Goal: Task Accomplishment & Management: Manage account settings

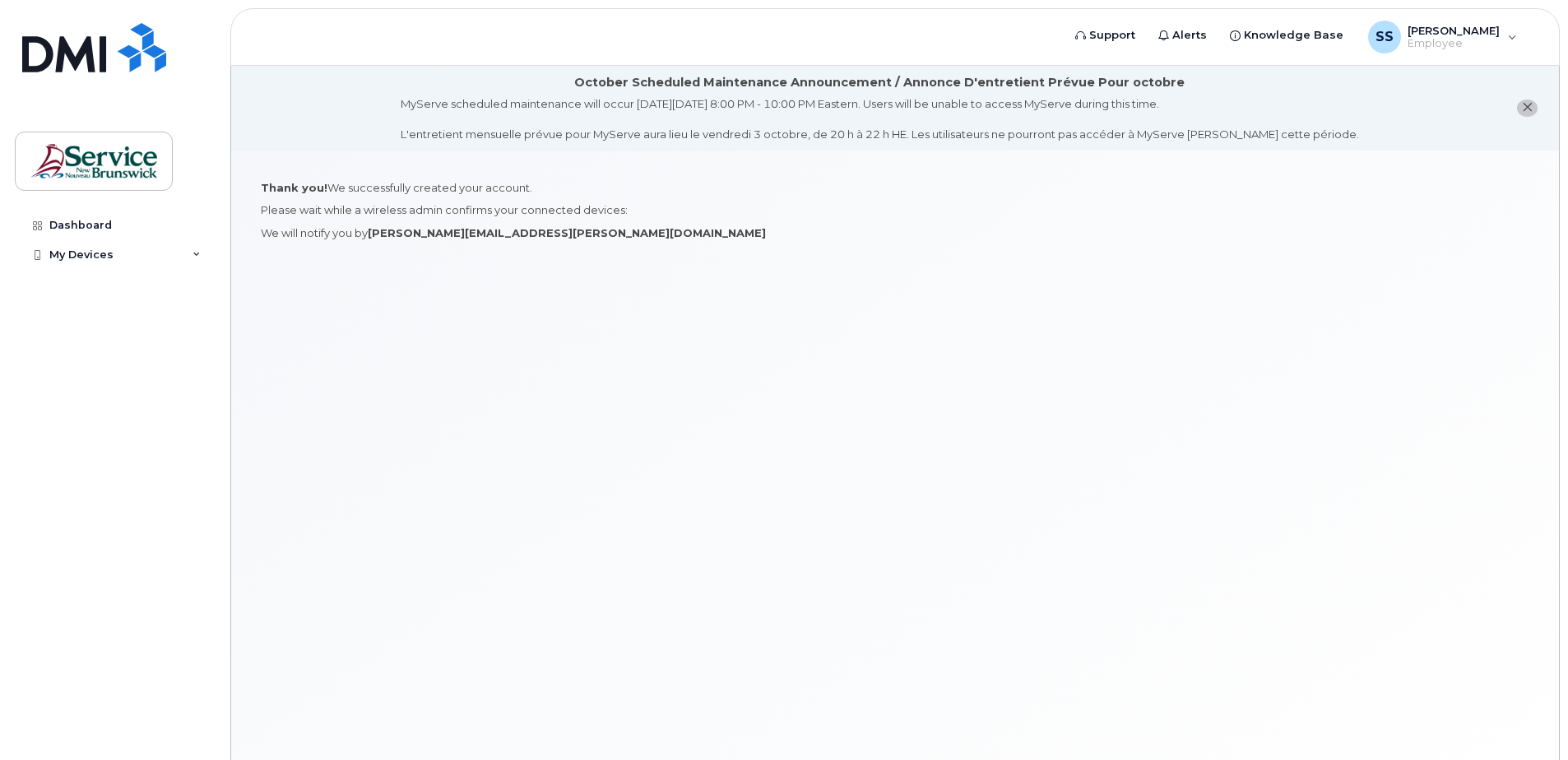
click at [752, 363] on div "Thank you! We successfully created your account. Please wait while a wireless a…" at bounding box center [894, 476] width 1328 height 650
click at [208, 256] on div "My Devices" at bounding box center [114, 255] width 199 height 29
click at [98, 230] on div "Dashboard" at bounding box center [81, 226] width 62 height 14
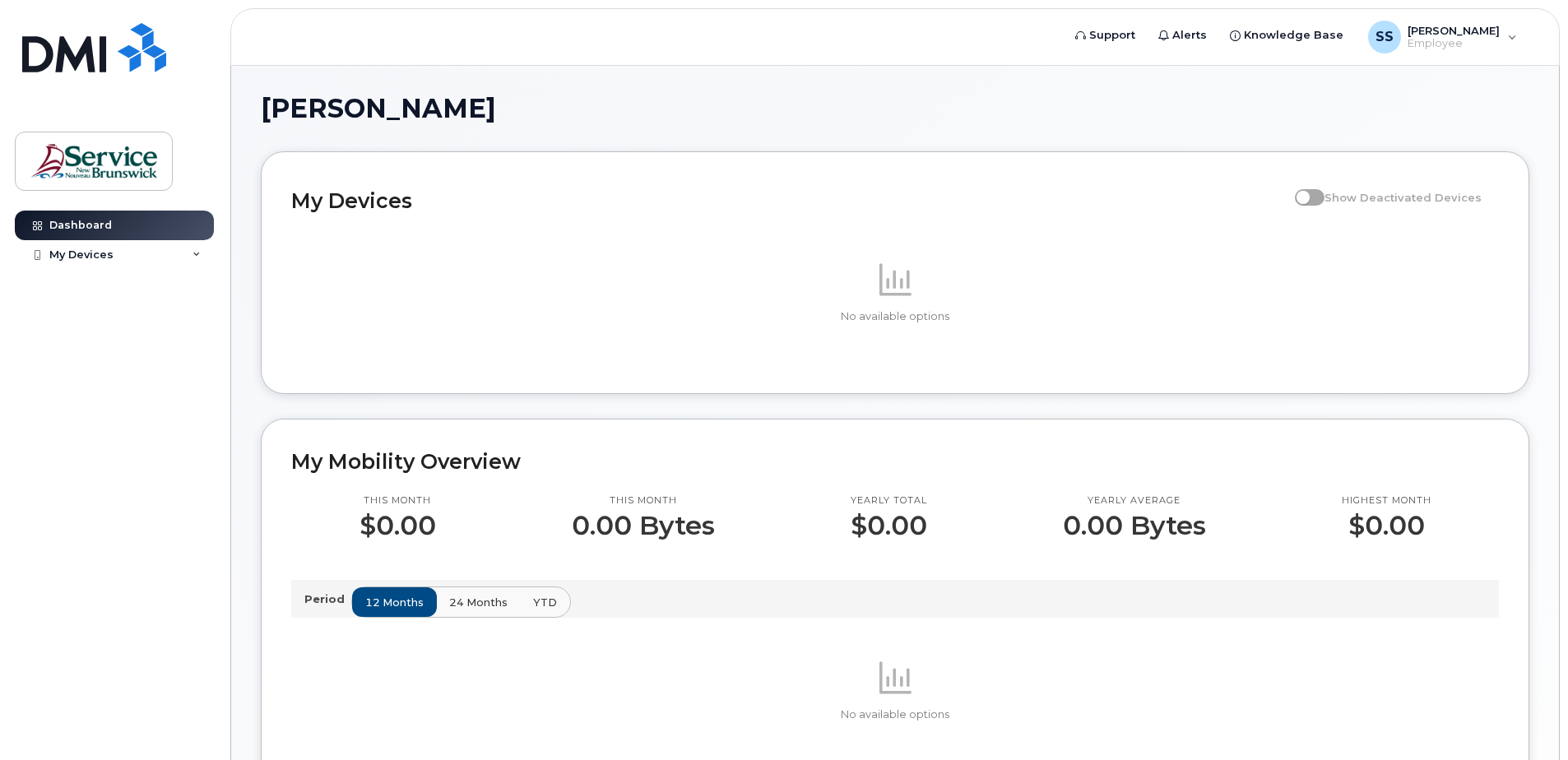
click at [316, 597] on p "Period" at bounding box center [328, 599] width 47 height 16
click at [450, 597] on span "24 months" at bounding box center [479, 602] width 58 height 16
click at [561, 597] on button "YTD" at bounding box center [545, 601] width 52 height 29
click at [109, 150] on img at bounding box center [93, 161] width 127 height 48
click at [109, 368] on div "Dashboard My Devices Add Device" at bounding box center [116, 472] width 203 height 525
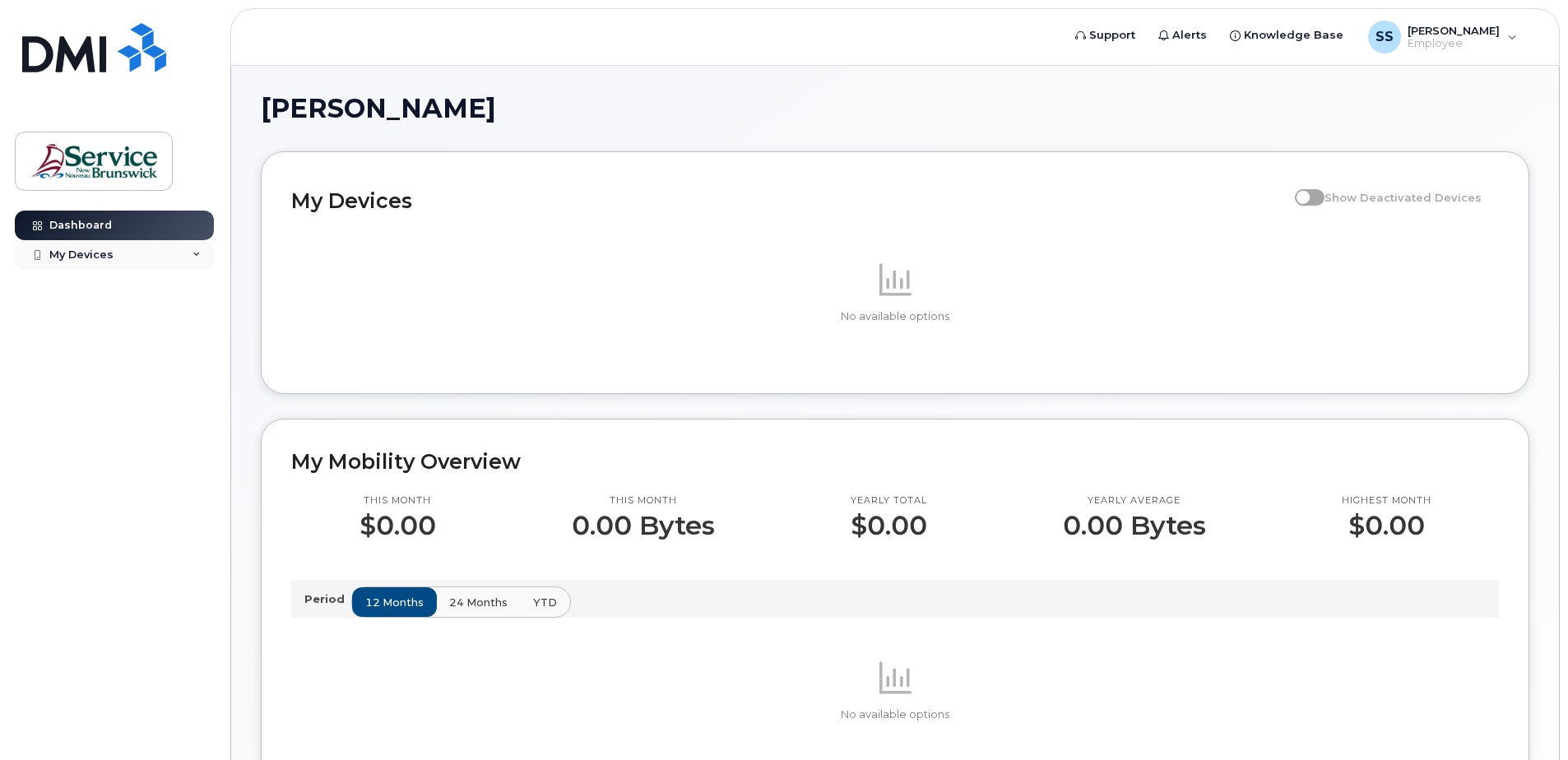
click at [199, 257] on icon at bounding box center [197, 255] width 8 height 8
click at [108, 260] on div "My Devices" at bounding box center [82, 255] width 64 height 14
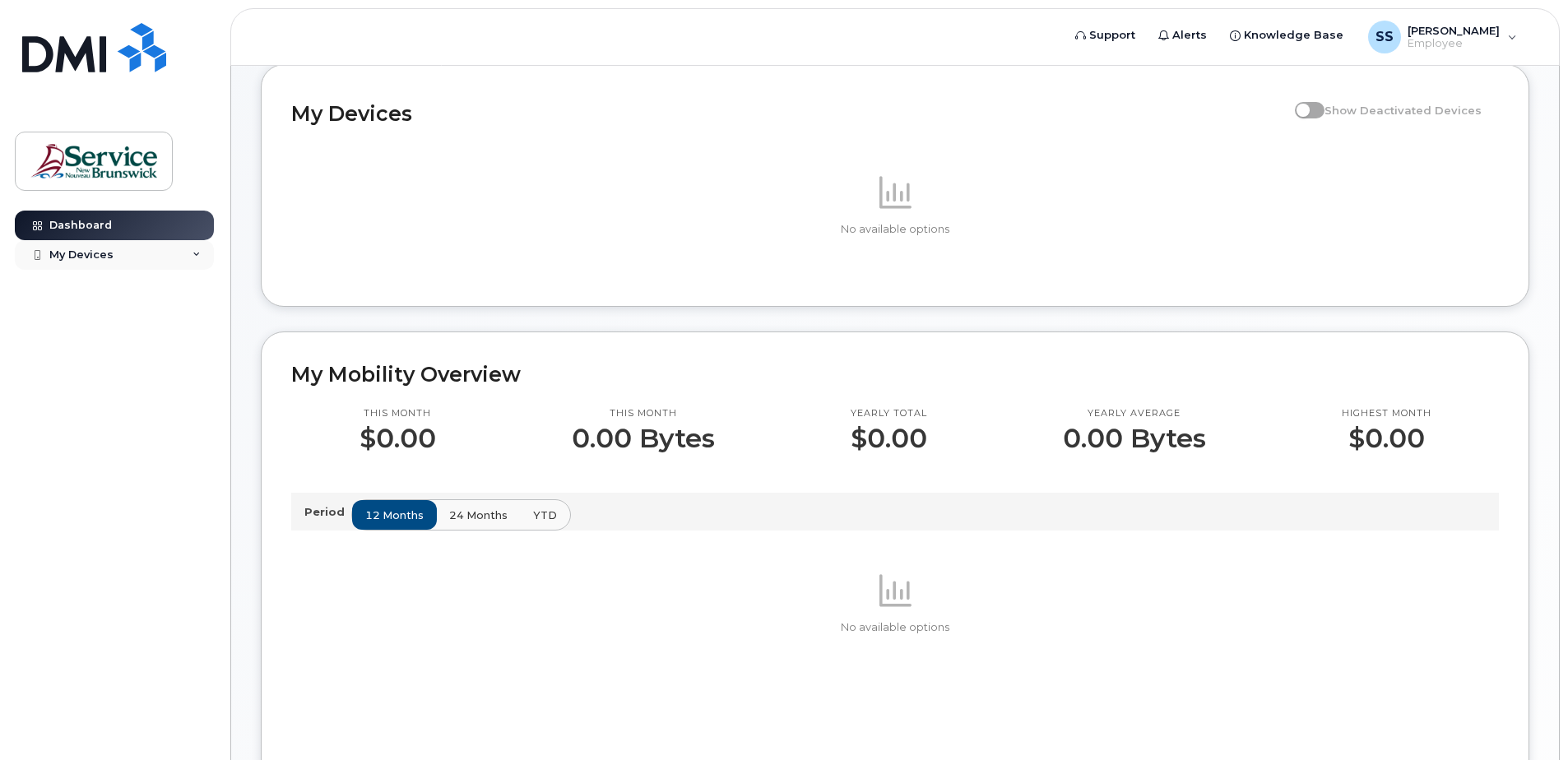
scroll to position [82, 0]
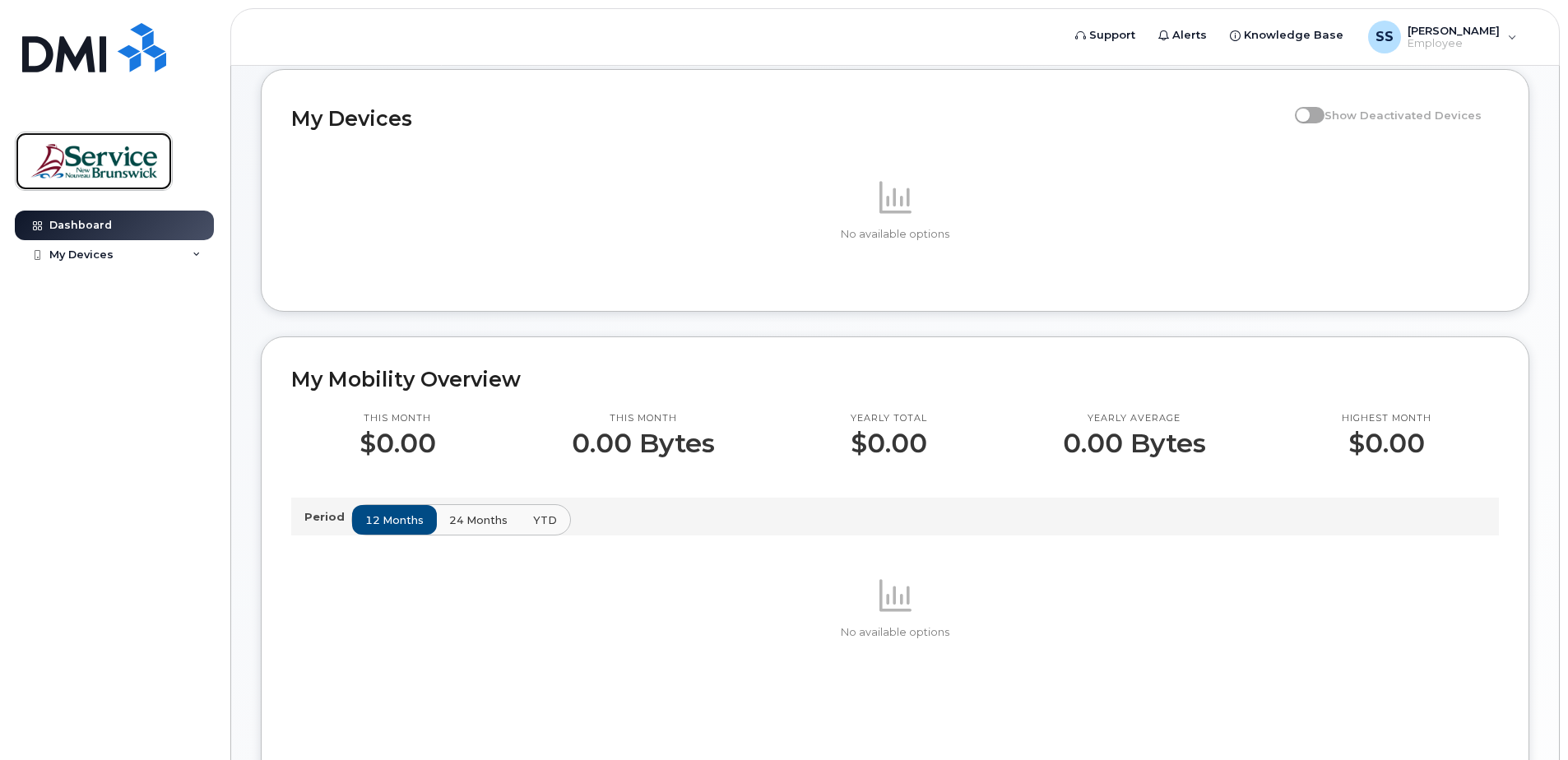
click at [65, 160] on img at bounding box center [93, 161] width 127 height 48
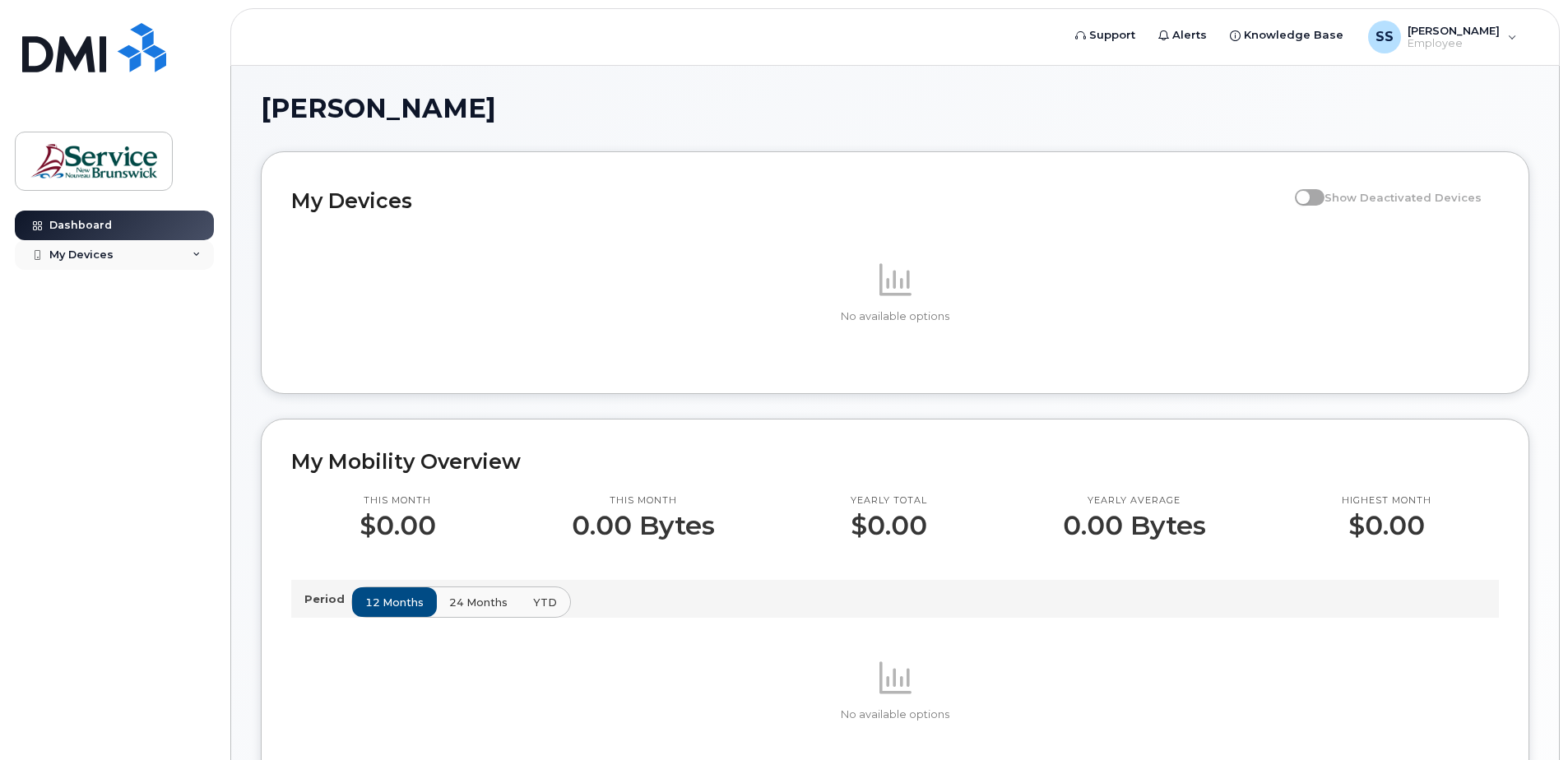
click at [98, 263] on div "My Devices" at bounding box center [114, 255] width 199 height 29
click at [98, 232] on link "Dashboard" at bounding box center [114, 225] width 199 height 29
click at [98, 220] on div "Dashboard" at bounding box center [81, 226] width 62 height 14
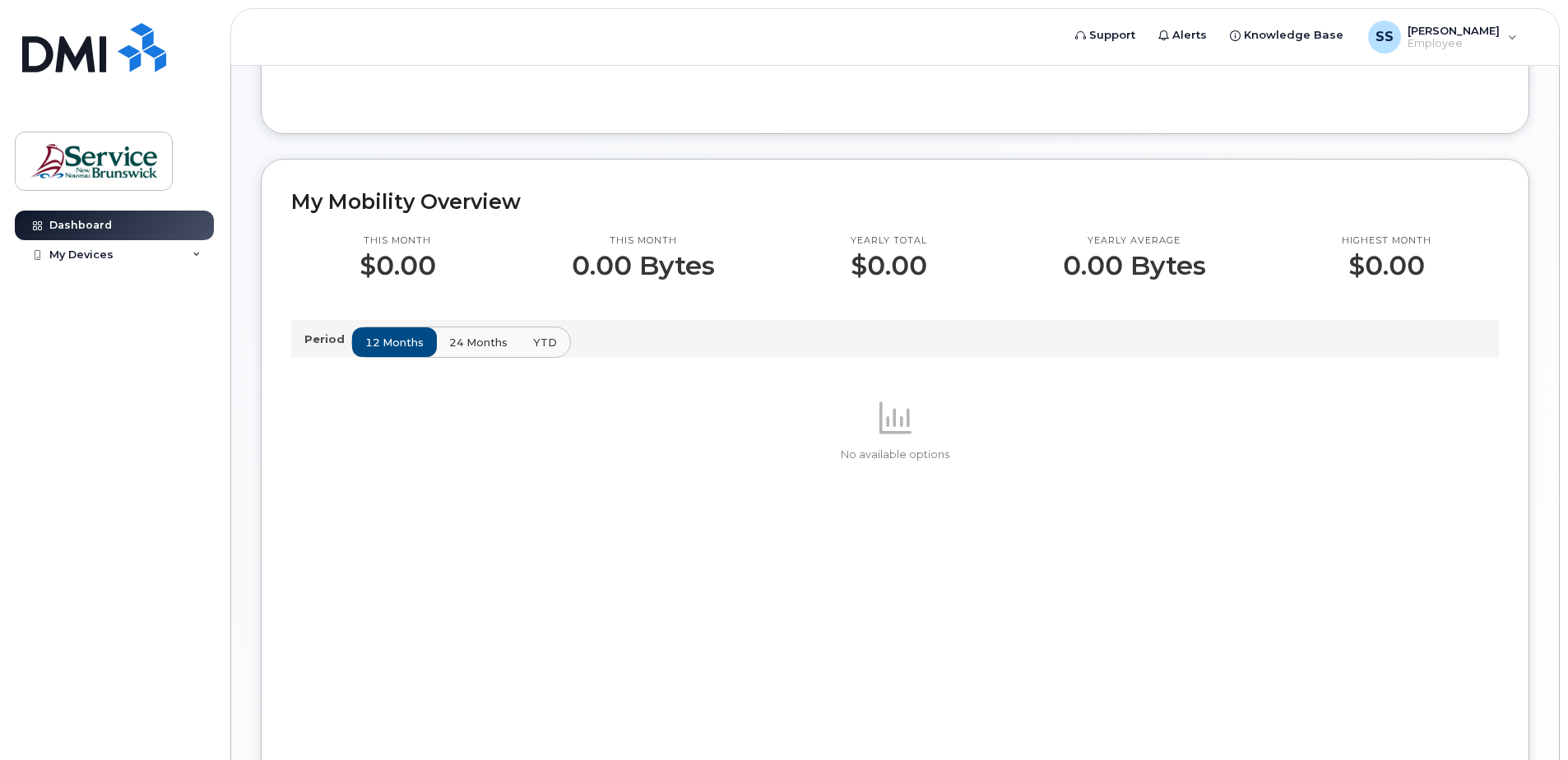
scroll to position [248, 0]
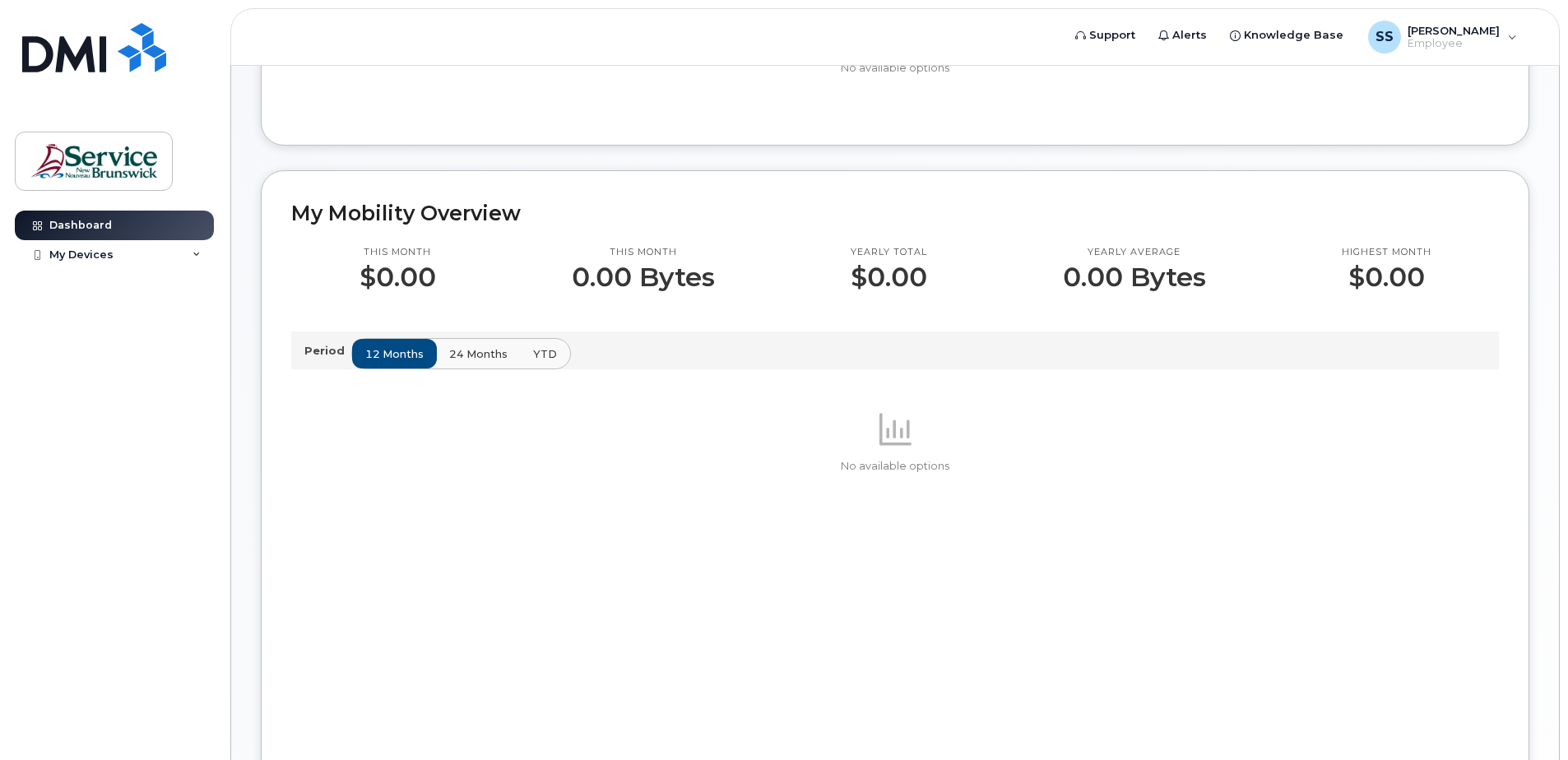
click at [582, 507] on div "No available options" at bounding box center [894, 594] width 1207 height 370
click at [85, 255] on div "My Devices" at bounding box center [82, 255] width 64 height 14
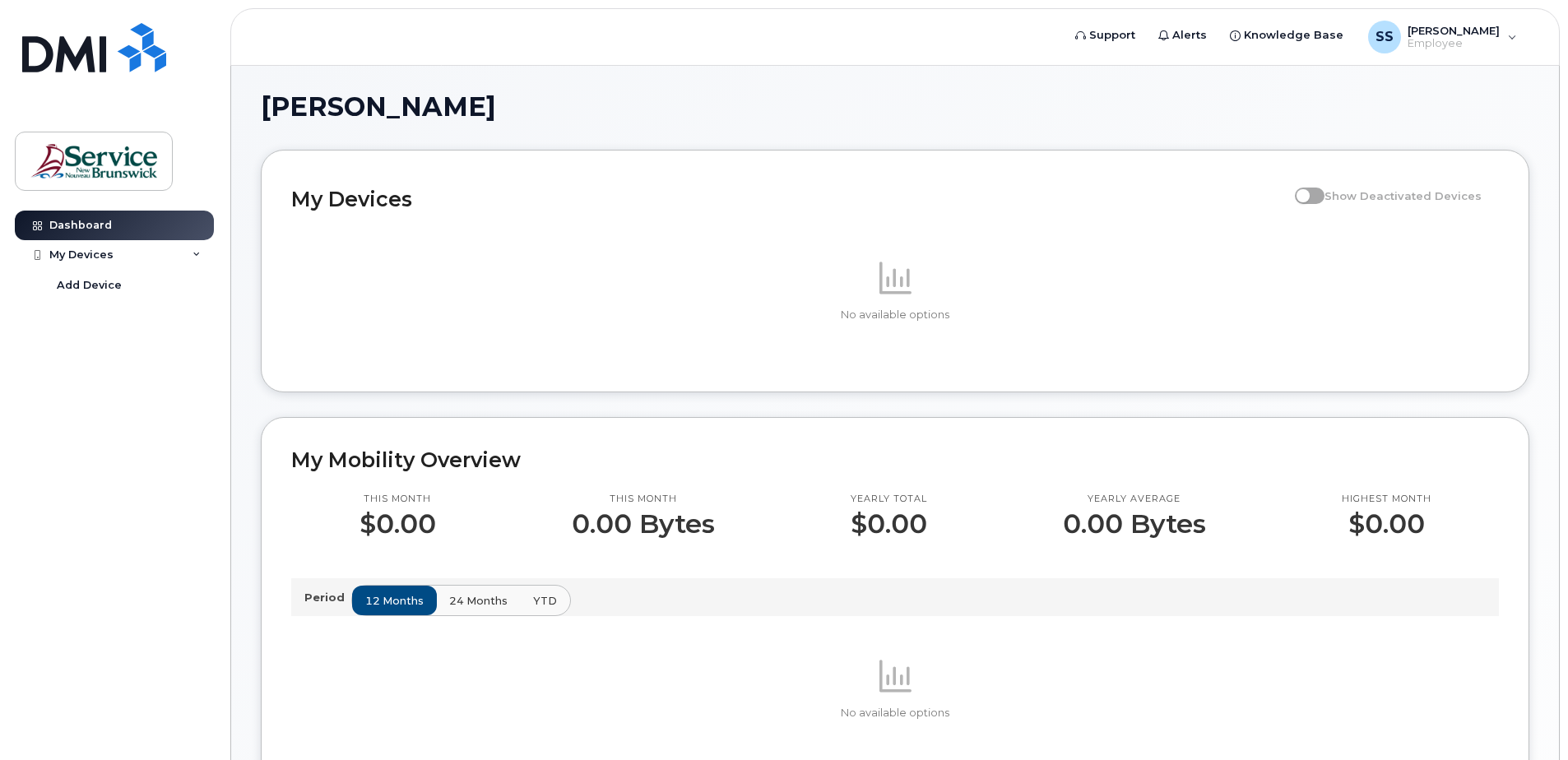
scroll to position [0, 0]
click at [1515, 29] on div "SS Sheena Skinner Employee" at bounding box center [1441, 37] width 172 height 33
click at [1184, 64] on header "Support Alerts Knowledge Base SS Sheena Skinner Employee English Français Sign …" at bounding box center [895, 36] width 1330 height 57
click at [55, 51] on img at bounding box center [94, 48] width 144 height 50
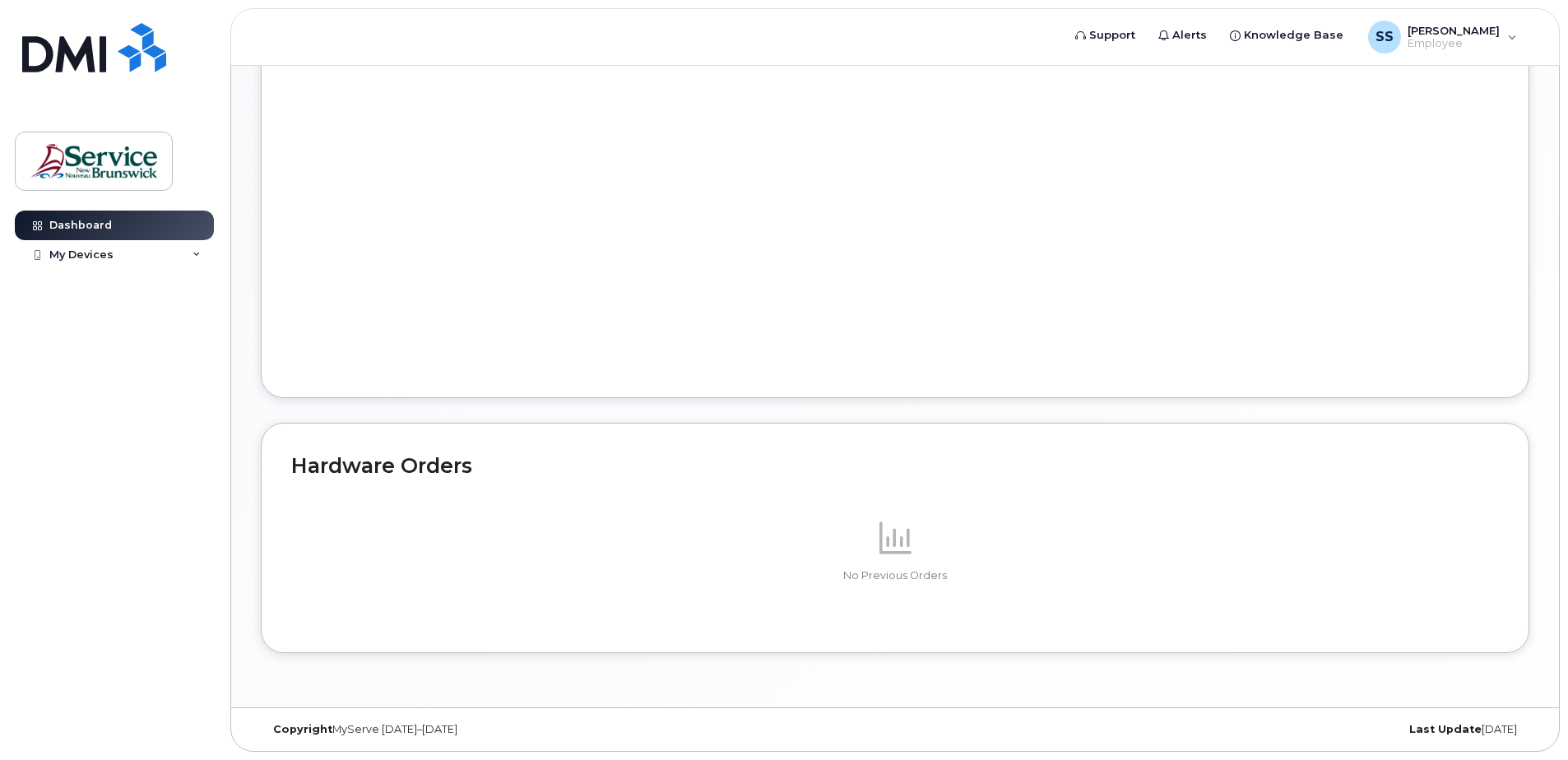
scroll to position [331, 0]
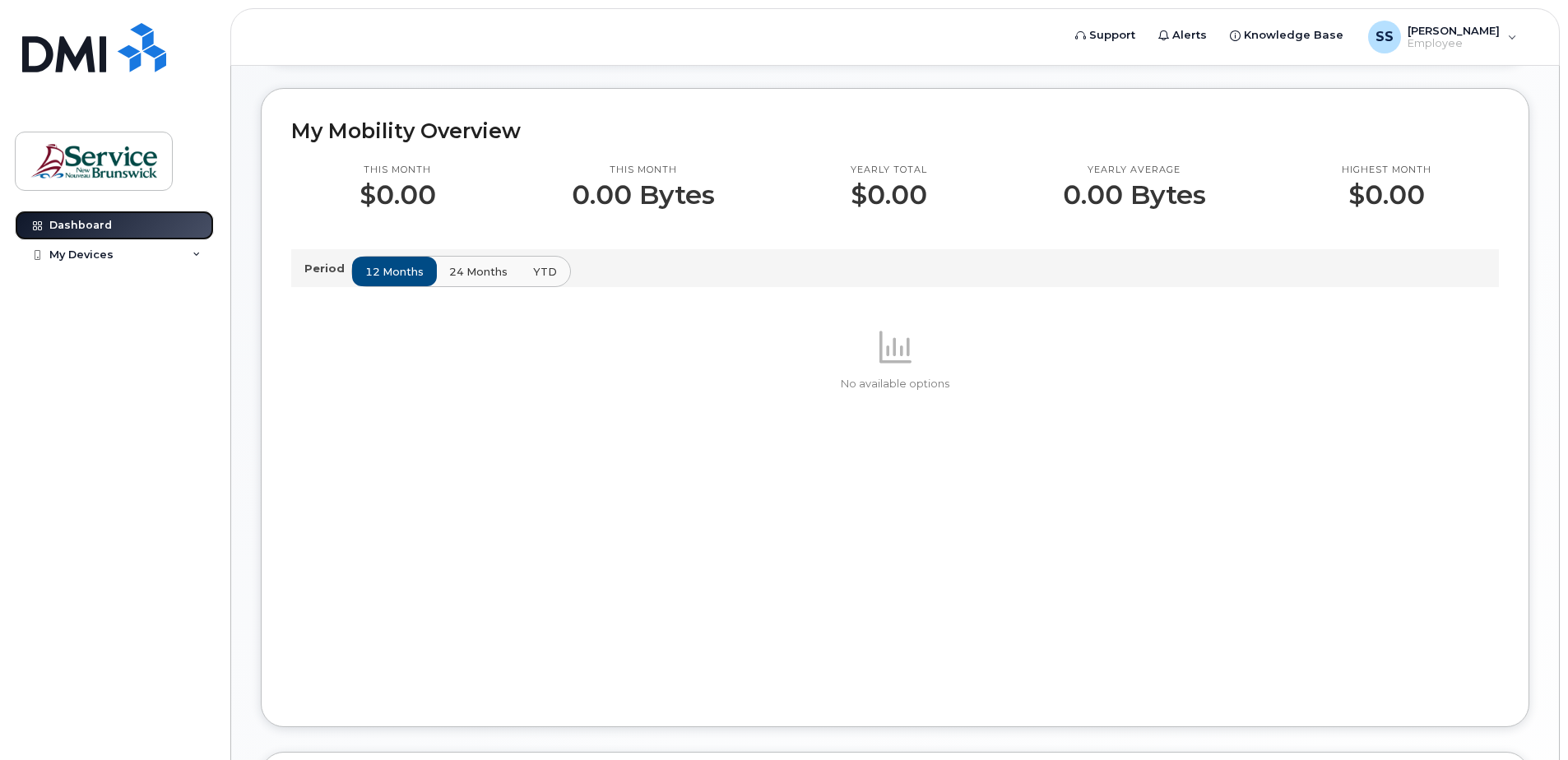
click at [149, 233] on link "Dashboard" at bounding box center [114, 225] width 199 height 29
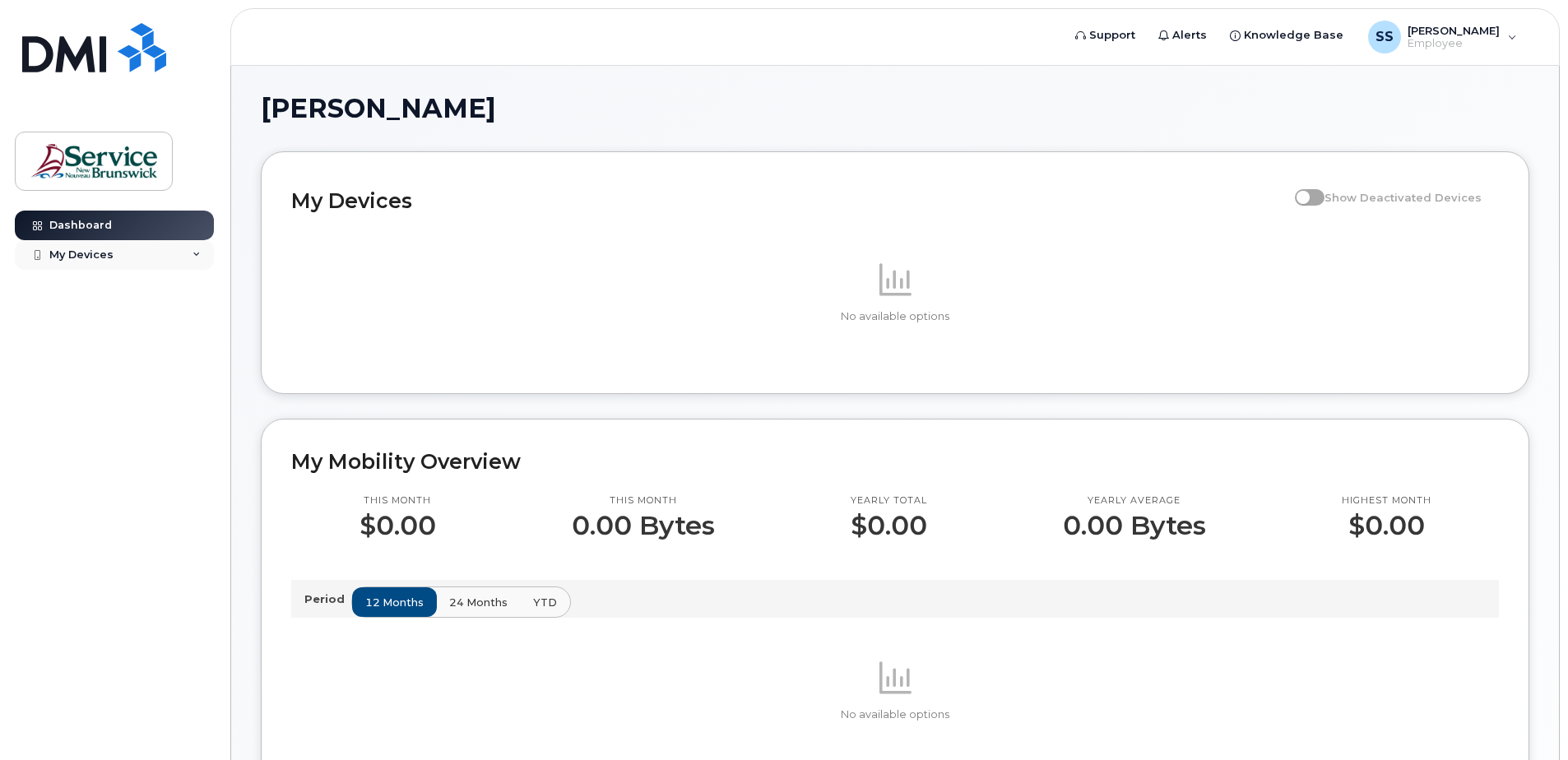
click at [105, 257] on div "My Devices" at bounding box center [82, 255] width 64 height 14
click at [1293, 39] on span "Knowledge Base" at bounding box center [1294, 35] width 99 height 17
click at [1302, 34] on span "Knowledge Base" at bounding box center [1294, 35] width 99 height 17
click at [116, 247] on div "My Devices" at bounding box center [114, 255] width 199 height 29
click at [87, 152] on img at bounding box center [93, 161] width 127 height 48
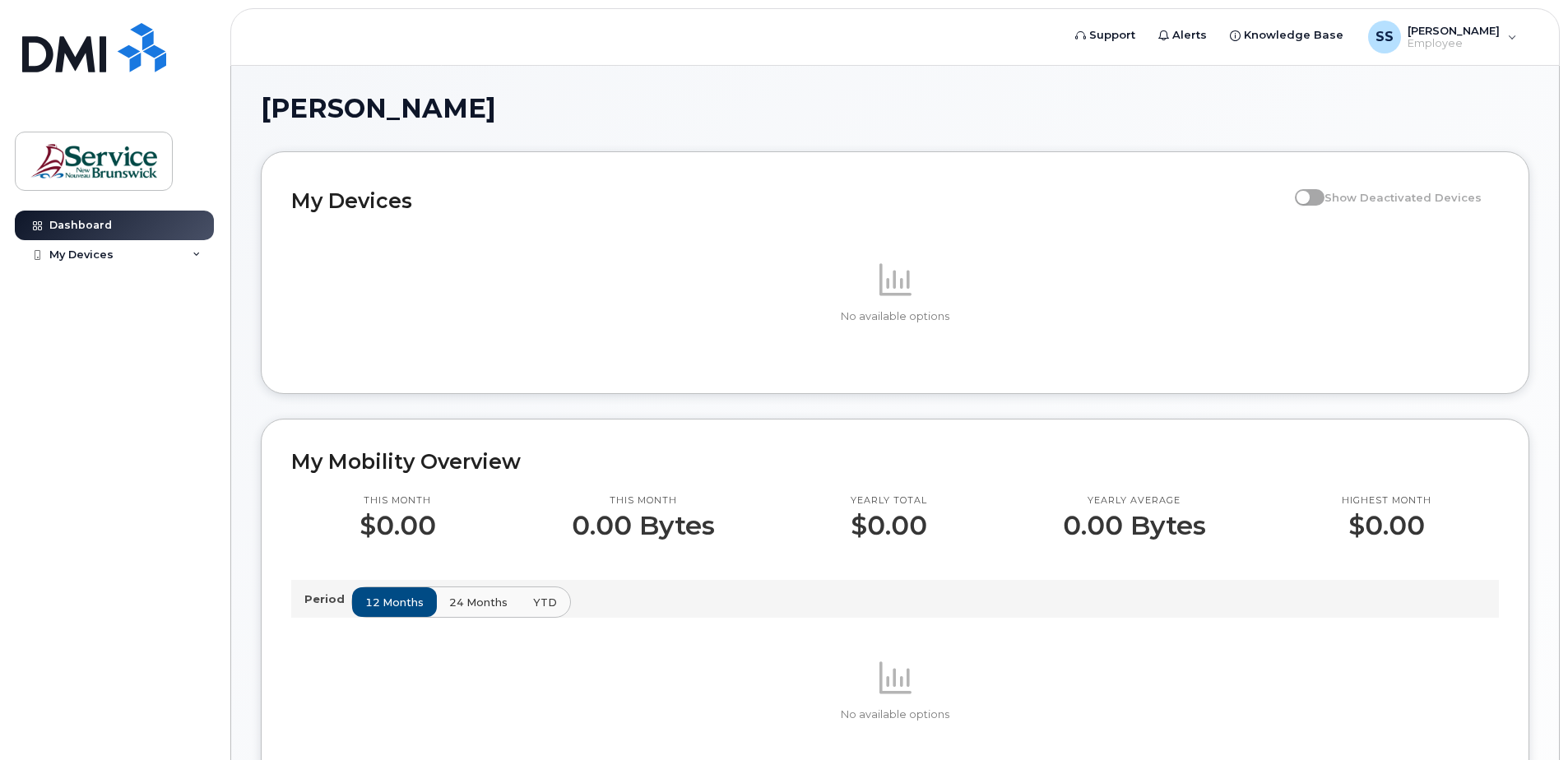
click at [313, 603] on p "Period" at bounding box center [328, 599] width 47 height 16
click at [1206, 32] on span "Alerts" at bounding box center [1188, 35] width 34 height 17
click at [87, 249] on div "My Devices" at bounding box center [82, 255] width 64 height 14
click at [1509, 40] on div "SS [PERSON_NAME] Employee" at bounding box center [1441, 37] width 172 height 33
click at [980, 157] on div "My Devices Show Deactivated Devices No available options" at bounding box center [894, 271] width 1268 height 242
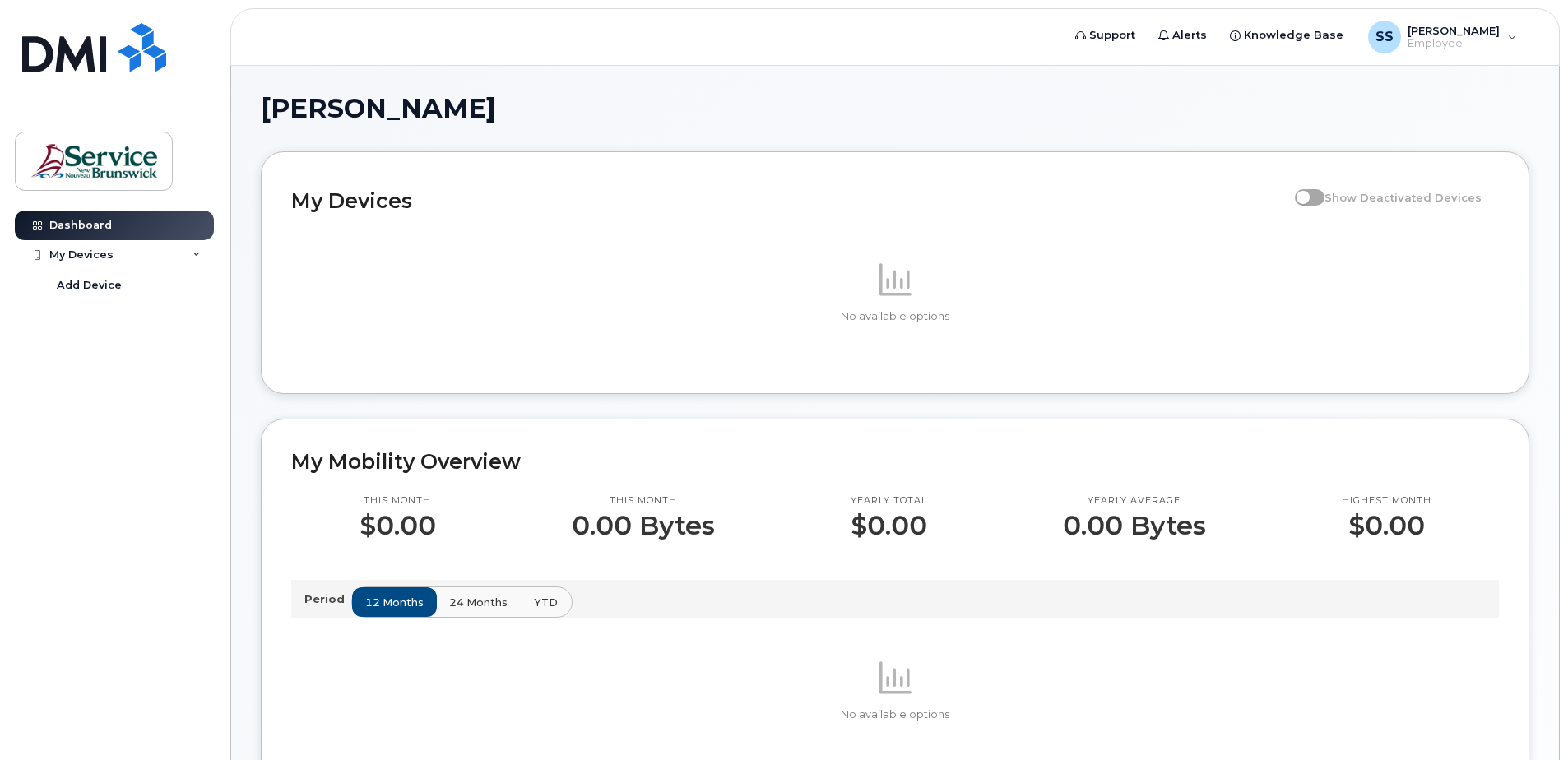
click at [555, 602] on button "YTD" at bounding box center [545, 601] width 52 height 29
click at [1020, 107] on h1 "[PERSON_NAME]" at bounding box center [891, 108] width 1260 height 26
click at [1126, 37] on span "Support" at bounding box center [1112, 35] width 46 height 17
click at [1442, 40] on span "Employee" at bounding box center [1453, 44] width 92 height 14
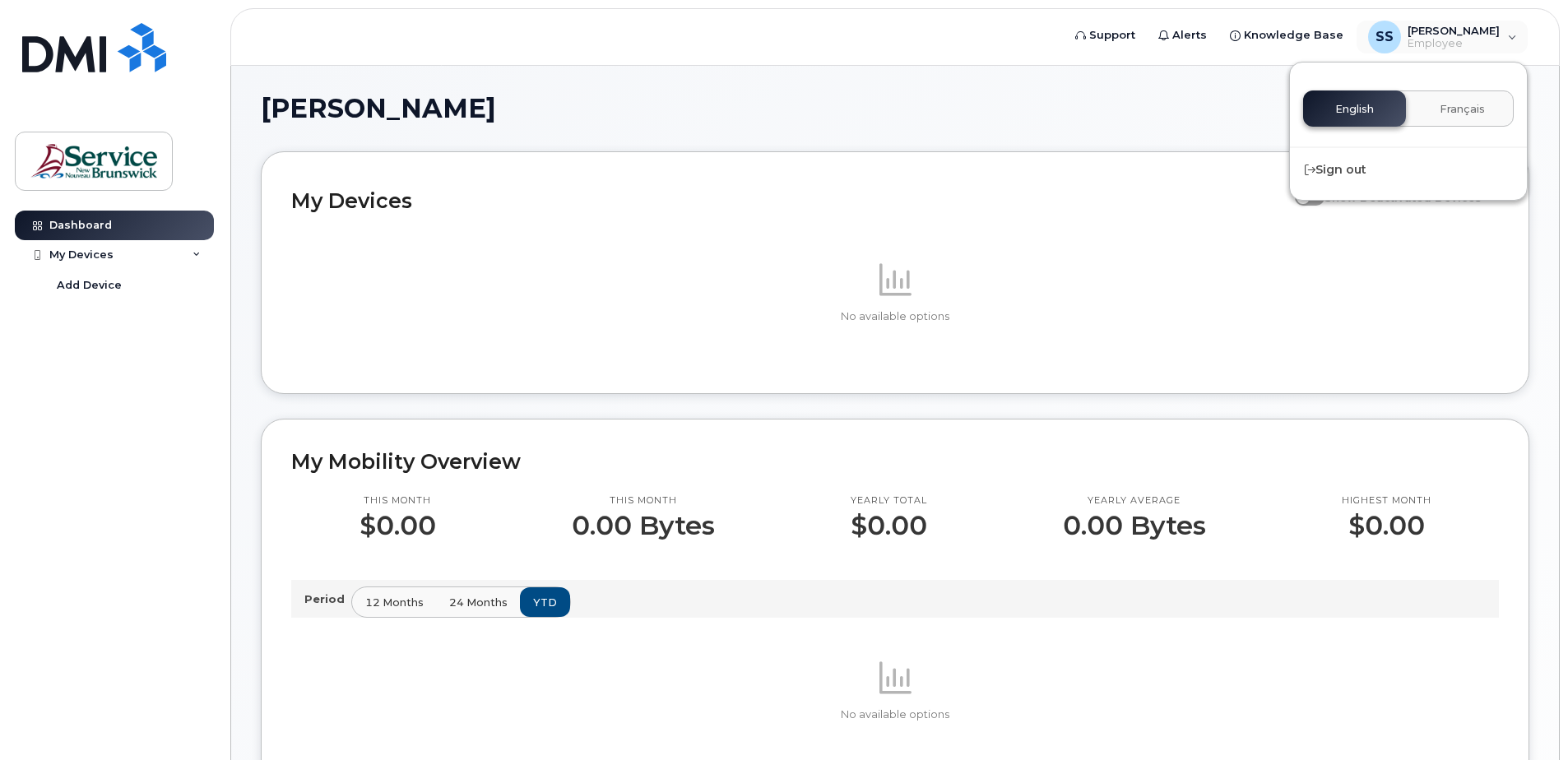
click at [1462, 108] on span "Français" at bounding box center [1462, 110] width 45 height 14
click at [1382, 97] on button "English" at bounding box center [1354, 108] width 103 height 36
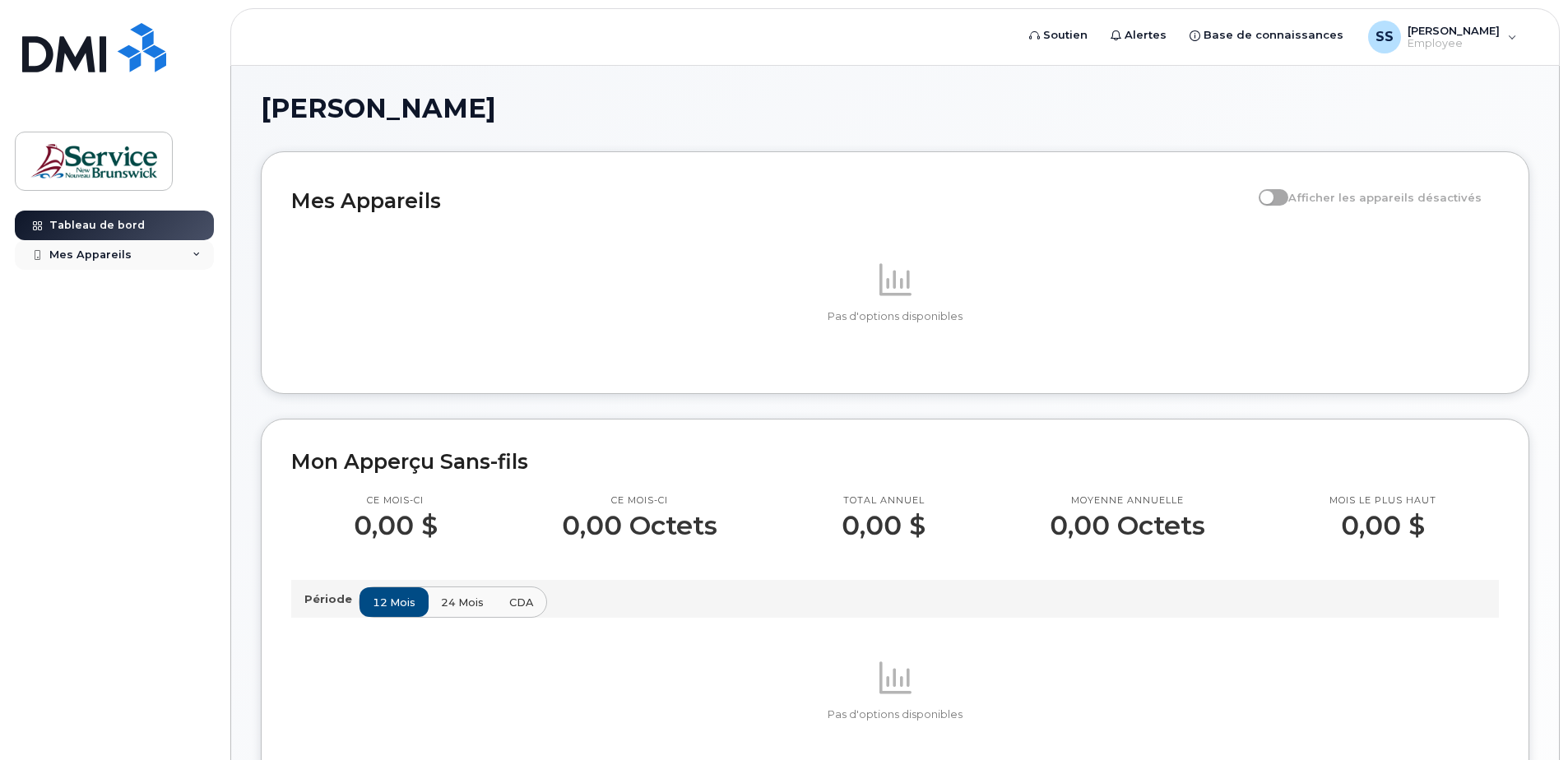
click at [61, 254] on div "Mes Appareils" at bounding box center [91, 255] width 82 height 14
click at [1440, 52] on div "SS Sheena Skinner Employee" at bounding box center [1441, 37] width 172 height 33
click at [1359, 114] on span "English" at bounding box center [1354, 110] width 39 height 14
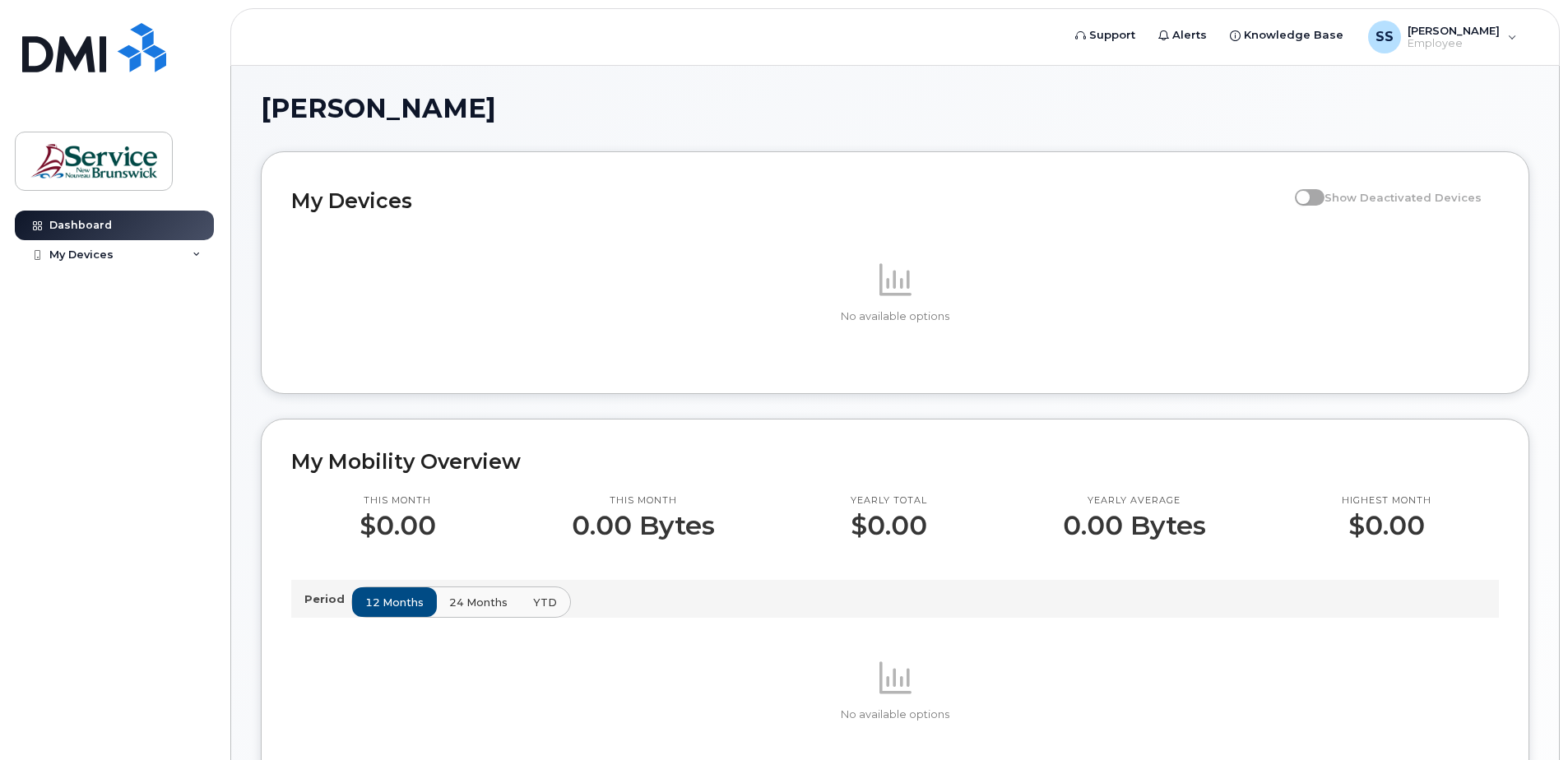
click at [1324, 197] on span at bounding box center [1309, 197] width 29 height 17
click at [1324, 199] on span at bounding box center [1309, 197] width 29 height 17
click at [1114, 24] on link "Support" at bounding box center [1105, 35] width 83 height 33
click at [661, 283] on p at bounding box center [894, 278] width 1207 height 40
